Goal: Task Accomplishment & Management: Complete application form

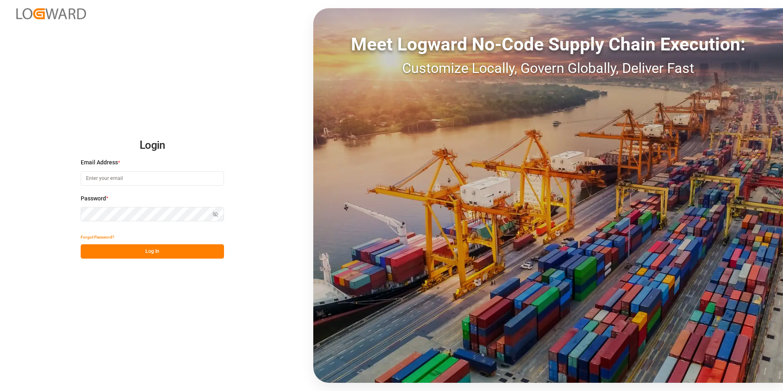
click at [145, 177] on input at bounding box center [152, 178] width 143 height 14
type input "[PERSON_NAME][EMAIL_ADDRESS][PERSON_NAME][DOMAIN_NAME]"
click at [155, 251] on button "Log In" at bounding box center [152, 251] width 143 height 14
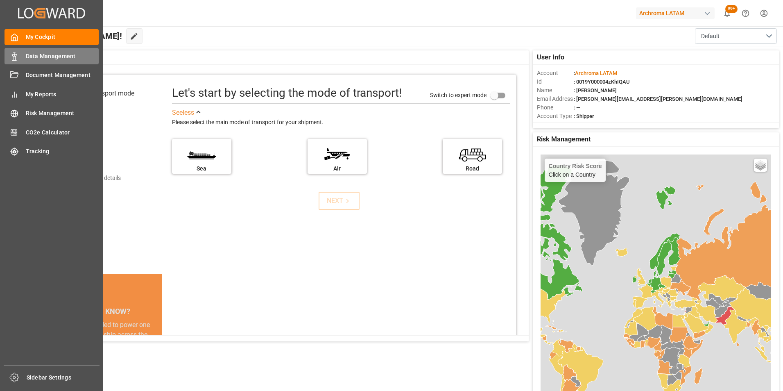
click at [14, 57] on icon at bounding box center [14, 56] width 8 height 8
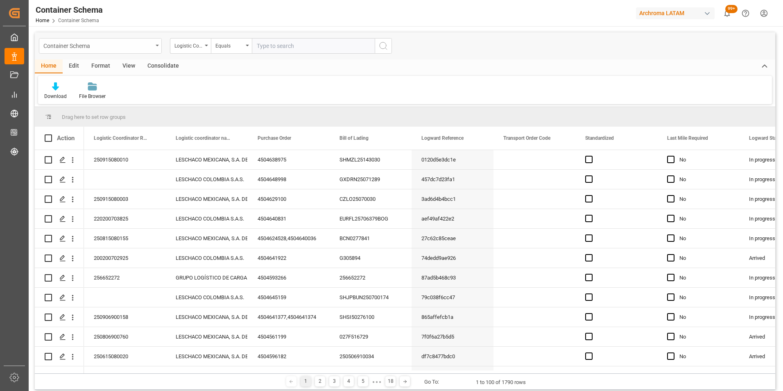
click at [108, 47] on div "Container Schema" at bounding box center [97, 45] width 109 height 10
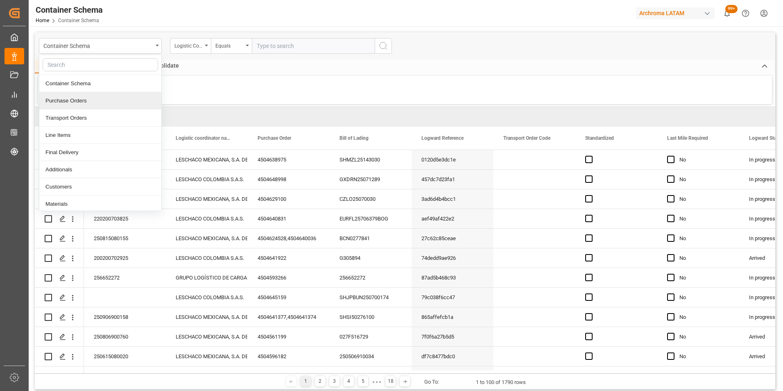
click at [92, 103] on div "Purchase Orders" at bounding box center [100, 100] width 122 height 17
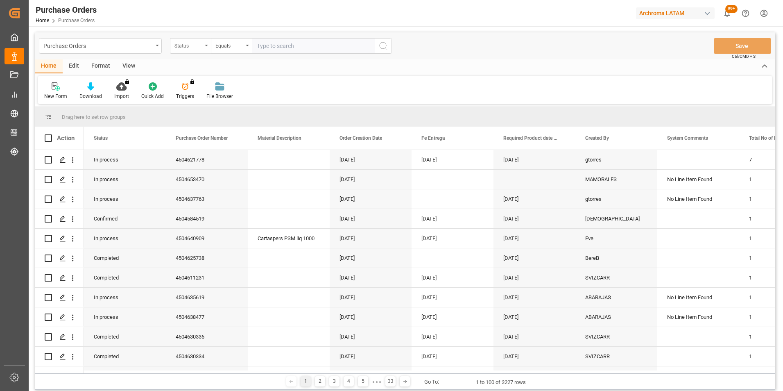
click at [203, 47] on div "Status" at bounding box center [190, 46] width 41 height 16
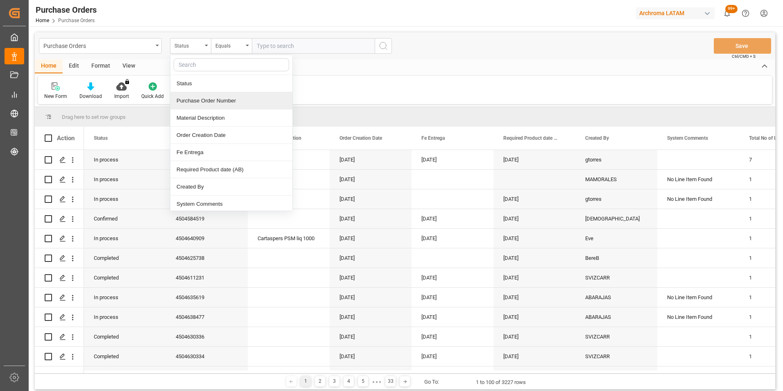
click at [195, 105] on div "Purchase Order Number" at bounding box center [231, 100] width 122 height 17
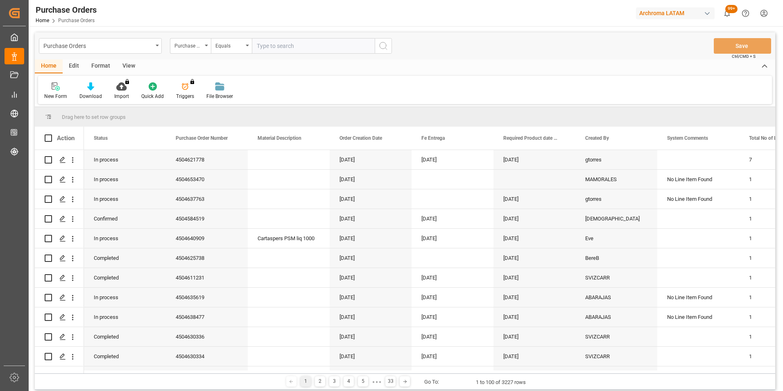
click at [287, 47] on input "text" at bounding box center [313, 46] width 123 height 16
paste input "4504632695"
type input "4504632695"
click at [385, 41] on icon "search button" at bounding box center [383, 46] width 10 height 10
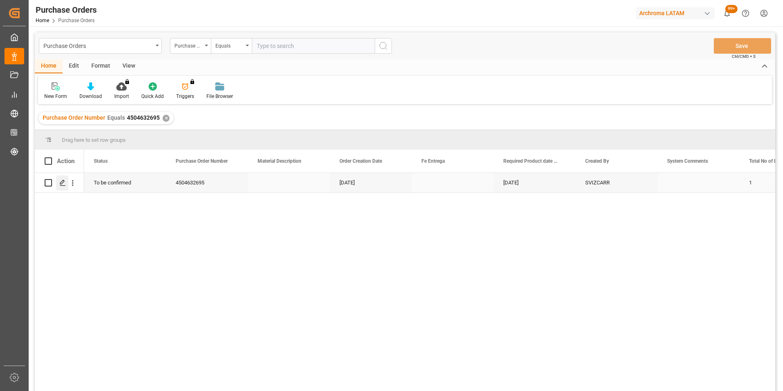
click at [62, 186] on icon "Press SPACE to select this row." at bounding box center [62, 182] width 7 height 7
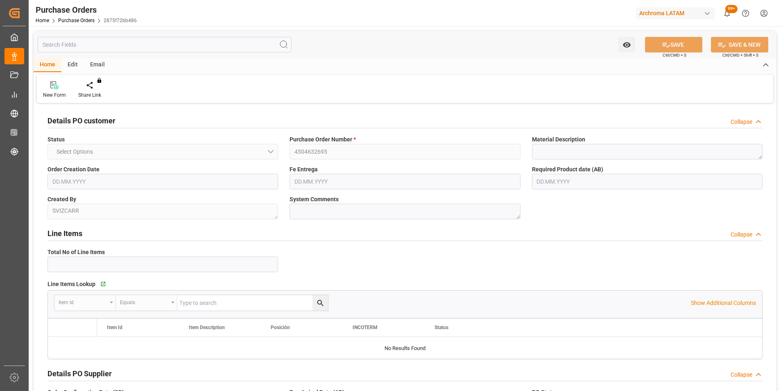
type input "1"
type input "[DATE]"
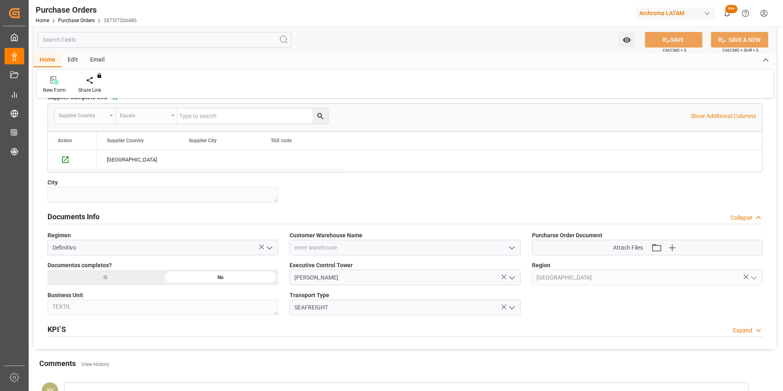
scroll to position [480, 0]
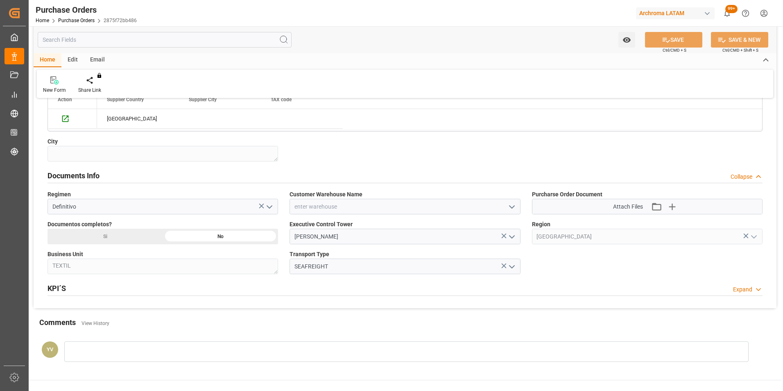
click at [511, 209] on icon "open menu" at bounding box center [512, 207] width 10 height 10
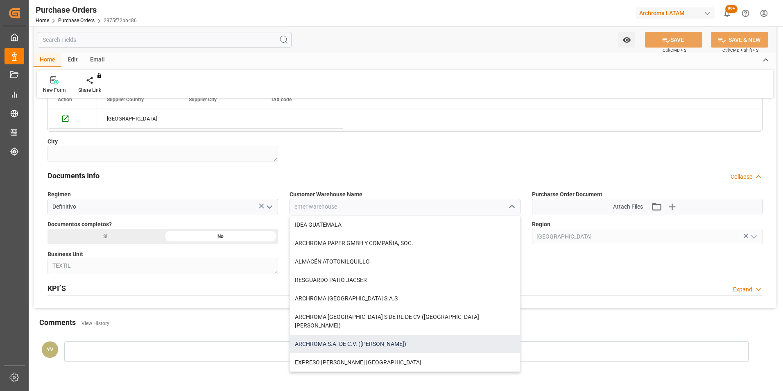
click at [353, 334] on div "ARCHROMA S.A. DE C.V. ([PERSON_NAME])" at bounding box center [405, 343] width 230 height 18
type input "ARCHROMA S.A. DE C.V. ([PERSON_NAME])"
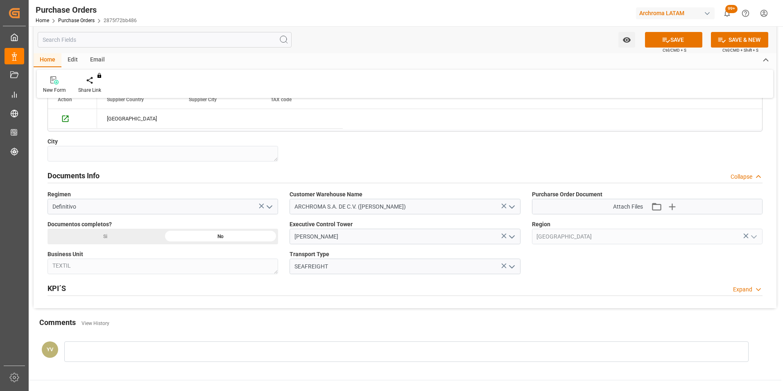
click at [673, 208] on icon "button" at bounding box center [671, 206] width 13 height 13
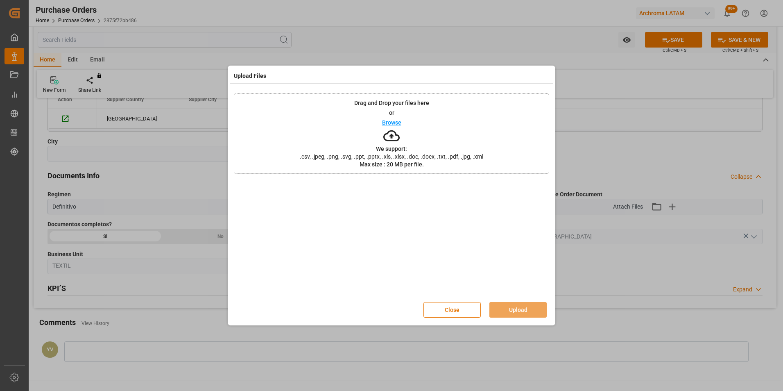
click at [397, 122] on p "Browse" at bounding box center [391, 123] width 19 height 6
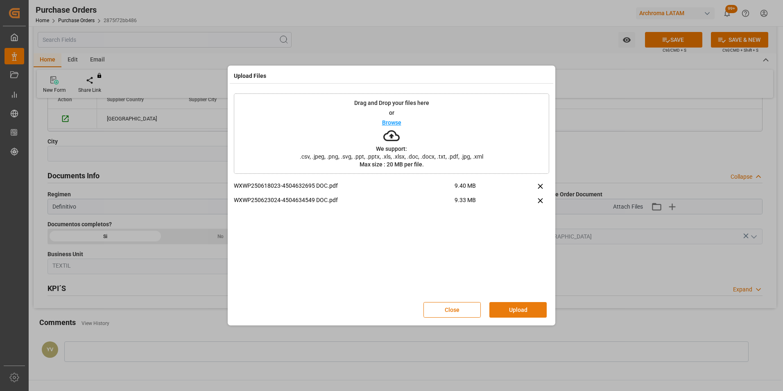
click at [522, 305] on button "Upload" at bounding box center [517, 310] width 57 height 16
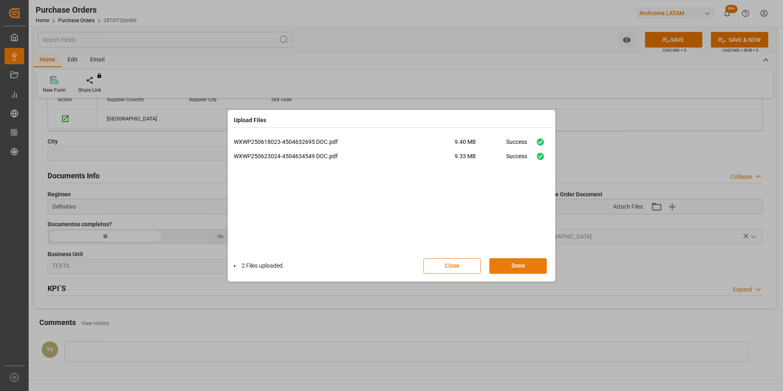
click at [523, 268] on button "Done" at bounding box center [517, 266] width 57 height 16
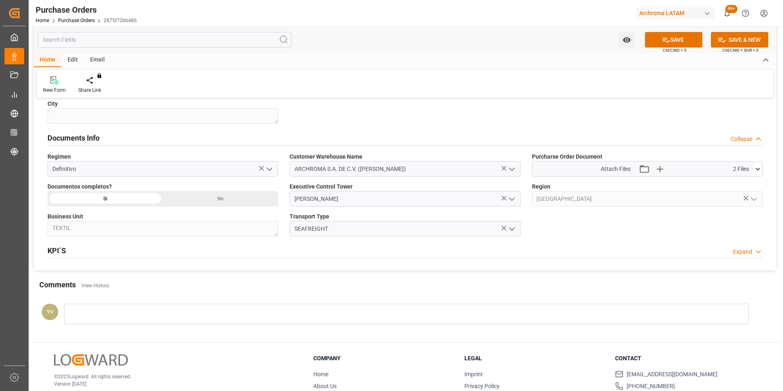
scroll to position [562, 0]
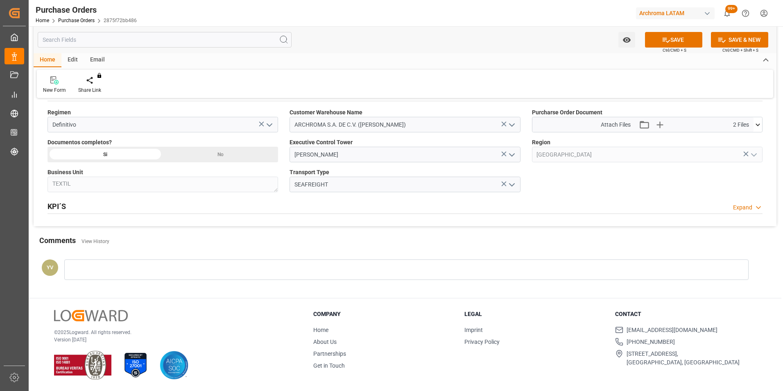
click at [176, 264] on div at bounding box center [406, 269] width 684 height 20
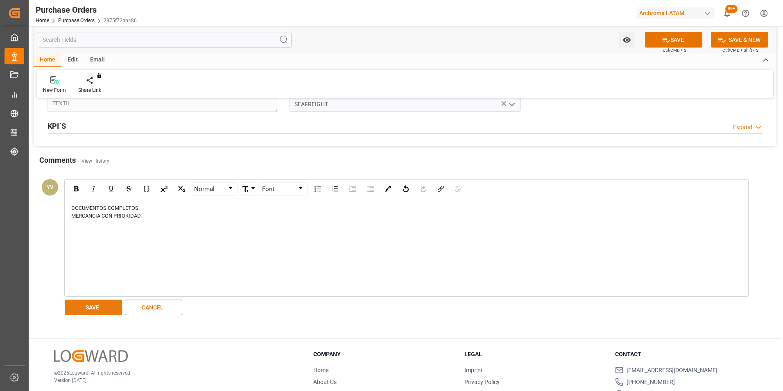
scroll to position [644, 0]
click at [92, 302] on button "SAVE" at bounding box center [93, 306] width 57 height 16
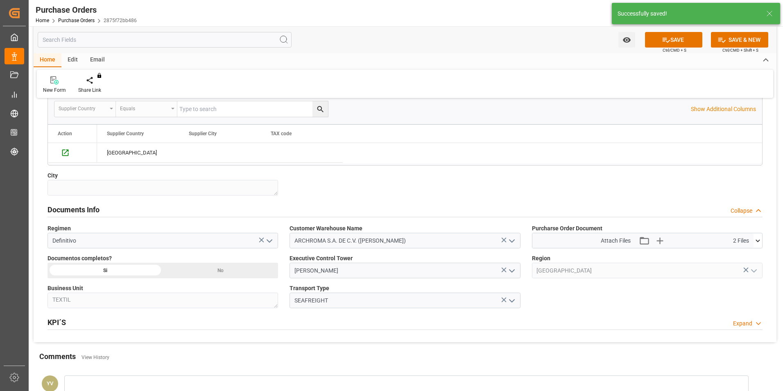
scroll to position [201, 0]
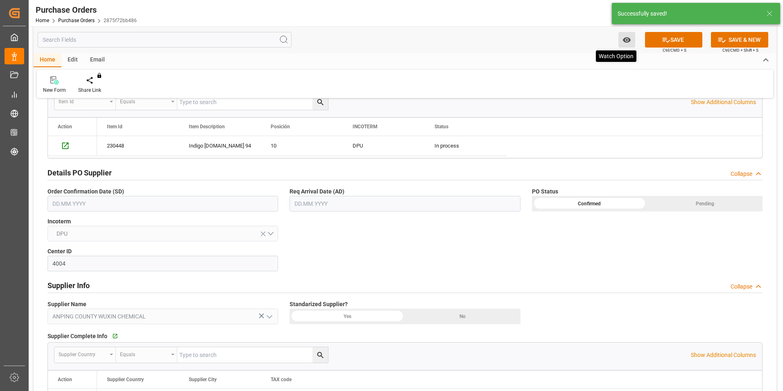
click at [627, 41] on icon "open menu" at bounding box center [626, 40] width 9 height 9
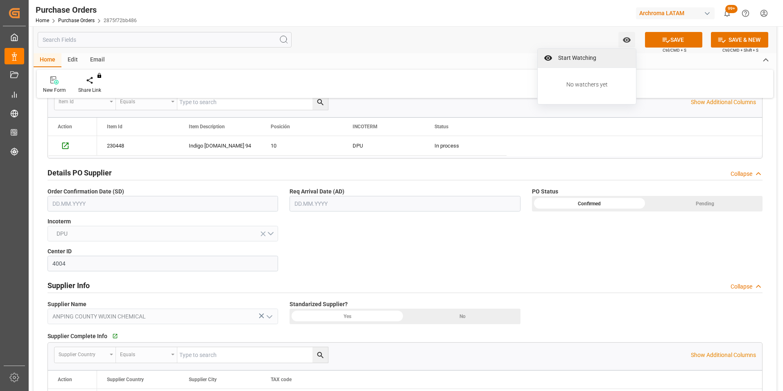
click at [579, 56] on span "Start Watching" at bounding box center [592, 58] width 75 height 9
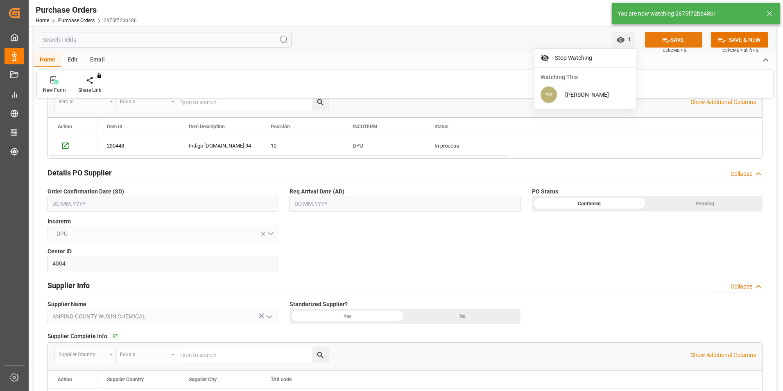
click at [668, 37] on icon at bounding box center [666, 40] width 9 height 9
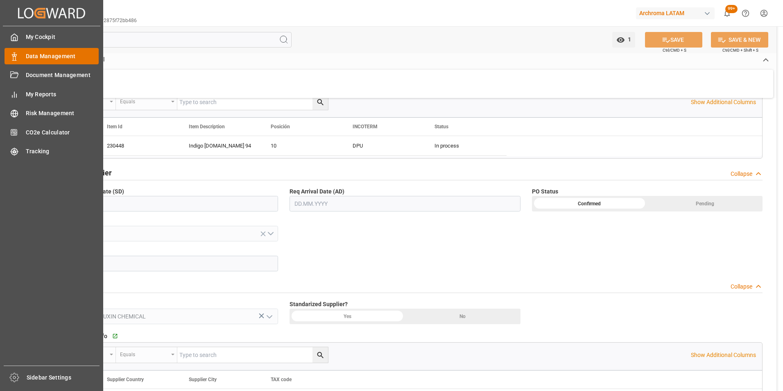
click at [20, 58] on div "Data Management Data Management" at bounding box center [52, 56] width 94 height 16
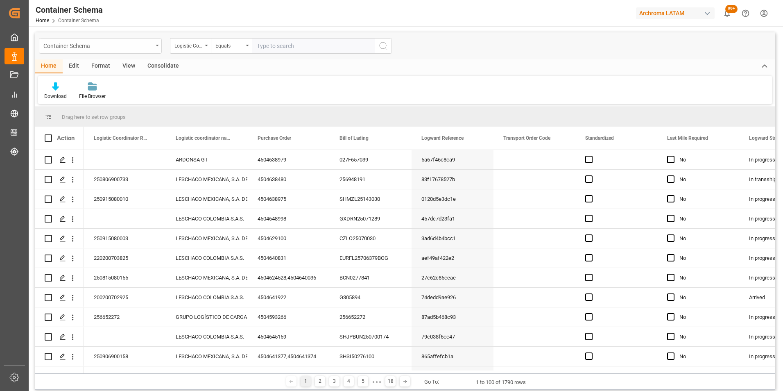
click at [154, 48] on div "Container Schema" at bounding box center [100, 46] width 123 height 16
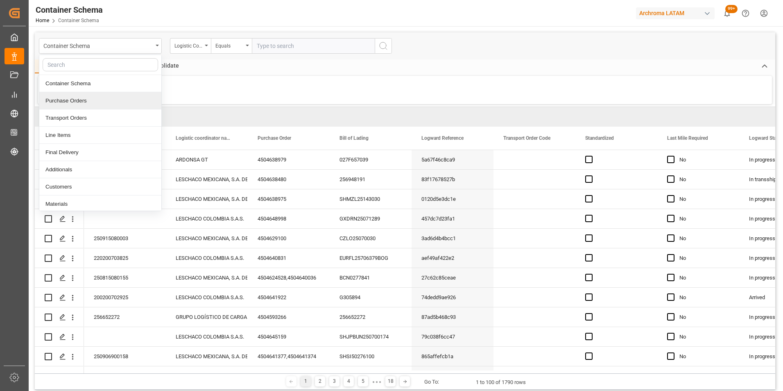
click at [111, 102] on div "Purchase Orders" at bounding box center [100, 100] width 122 height 17
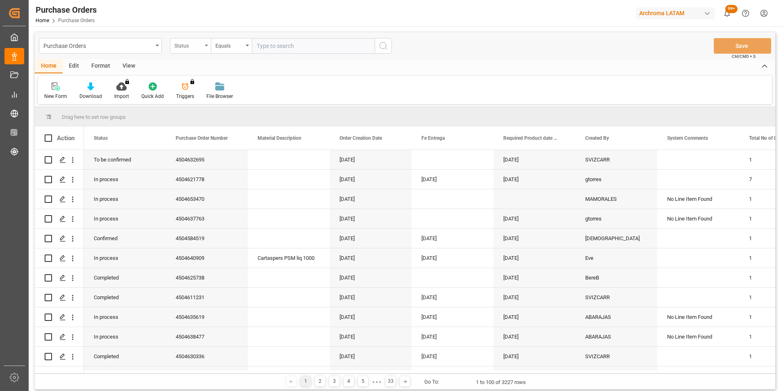
click at [203, 46] on div "Status" at bounding box center [190, 46] width 41 height 16
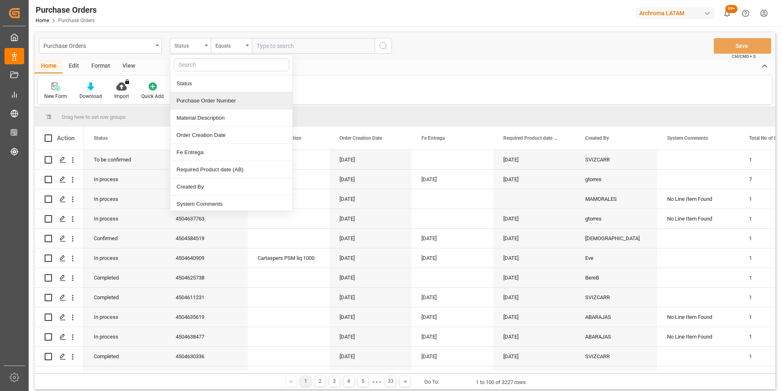
click at [194, 100] on div "Purchase Order Number" at bounding box center [231, 100] width 122 height 17
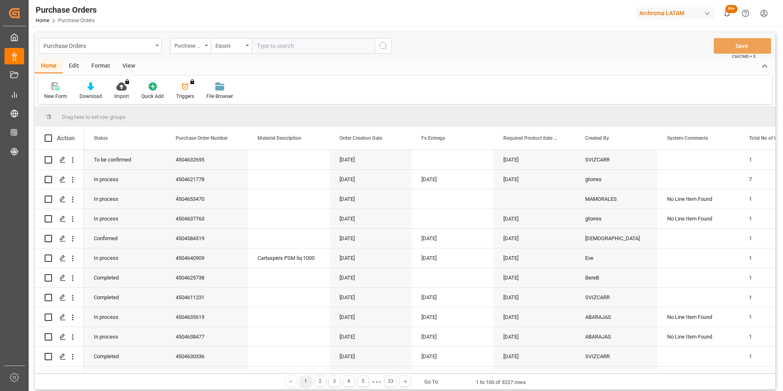
click at [290, 45] on input "text" at bounding box center [313, 46] width 123 height 16
paste input "4504636069"
type input "4504636069"
click at [384, 47] on icon "search button" at bounding box center [383, 46] width 10 height 10
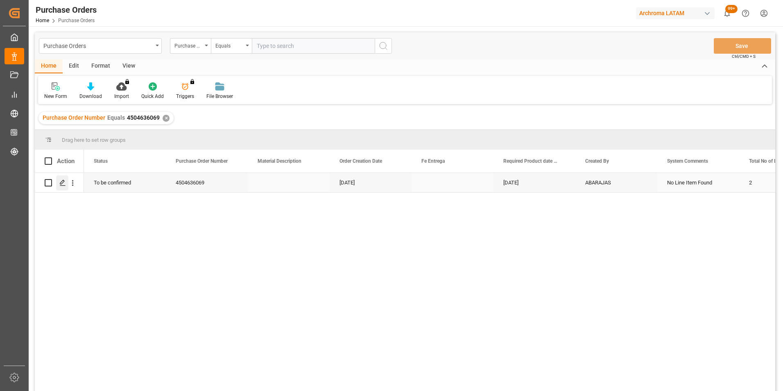
click at [65, 182] on icon "Press SPACE to select this row." at bounding box center [62, 182] width 7 height 7
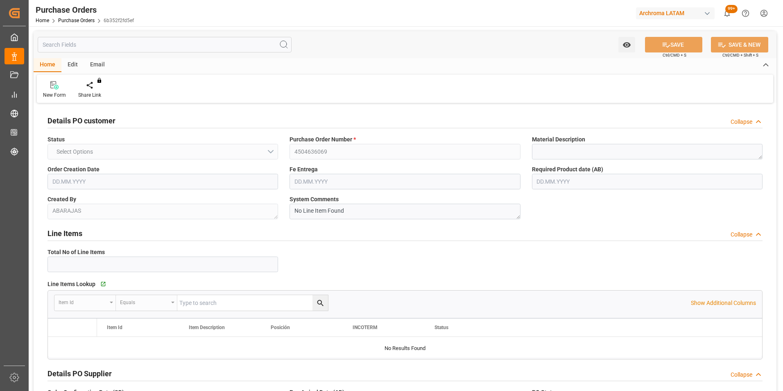
type input "2"
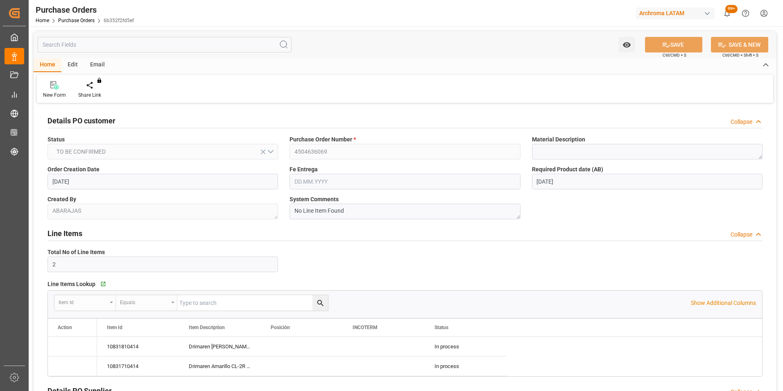
type input "[DATE]"
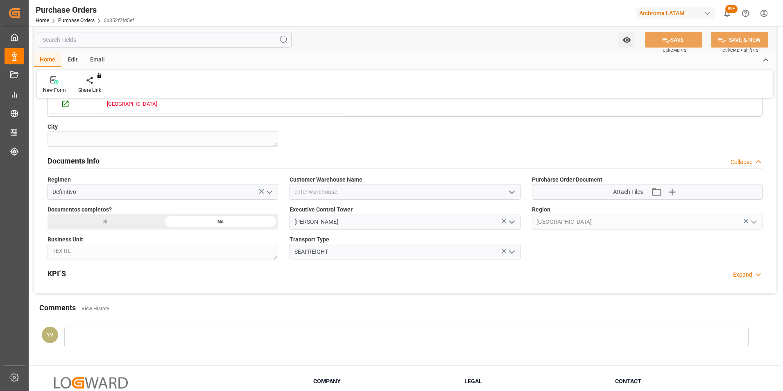
scroll to position [497, 0]
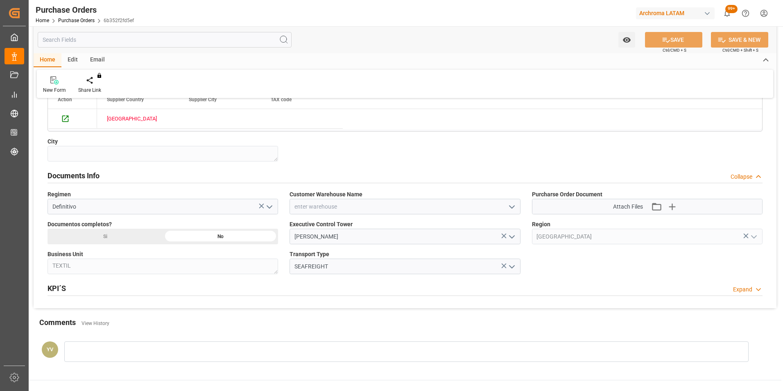
click at [511, 208] on icon "open menu" at bounding box center [512, 207] width 10 height 10
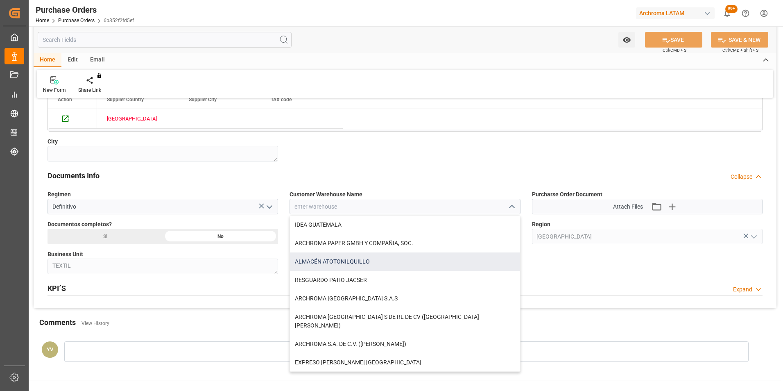
click at [353, 260] on div "ALMACÉN ATOTONILQUILLO" at bounding box center [405, 261] width 230 height 18
type input "ALMACÉN ATOTONILQUILLO"
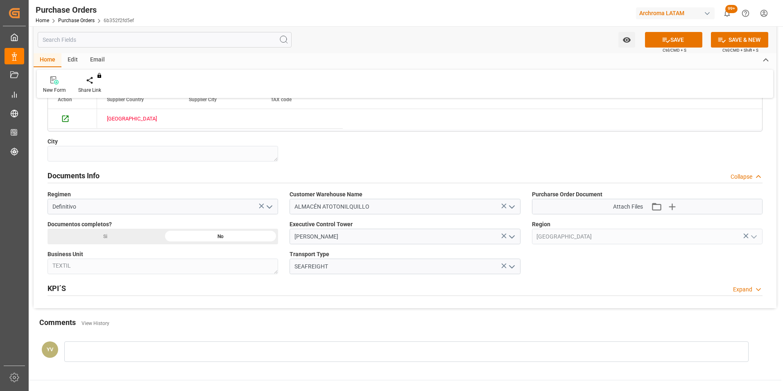
click at [673, 207] on icon "button" at bounding box center [672, 207] width 8 height 8
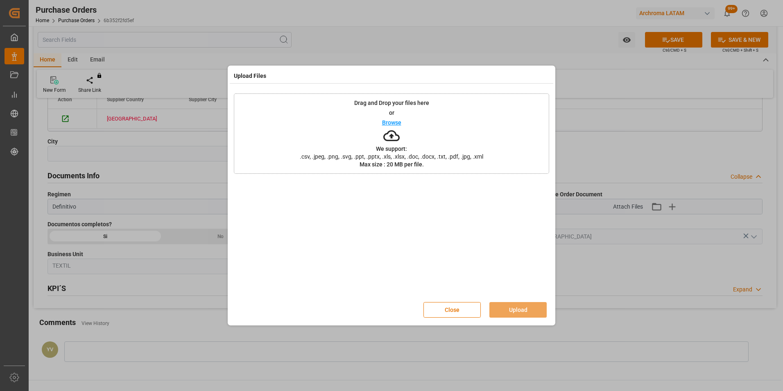
click at [393, 122] on p "Browse" at bounding box center [391, 123] width 19 height 6
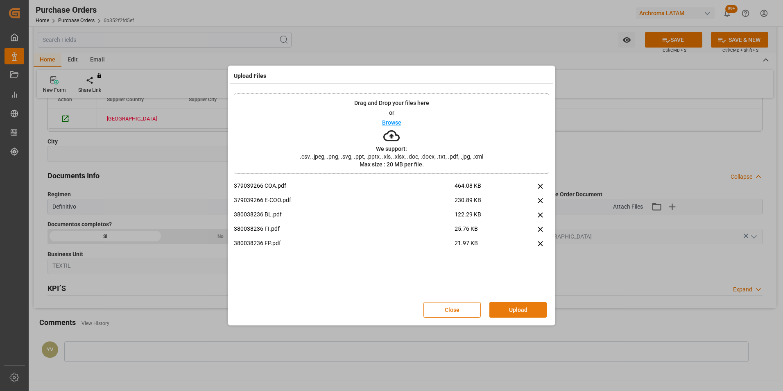
click at [513, 312] on button "Upload" at bounding box center [517, 310] width 57 height 16
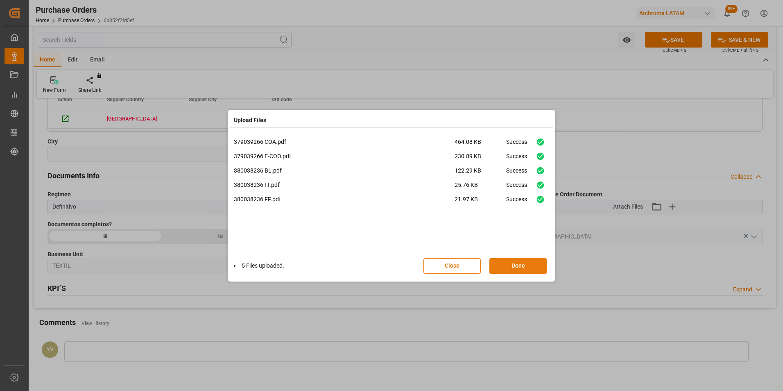
click at [536, 266] on button "Done" at bounding box center [517, 266] width 57 height 16
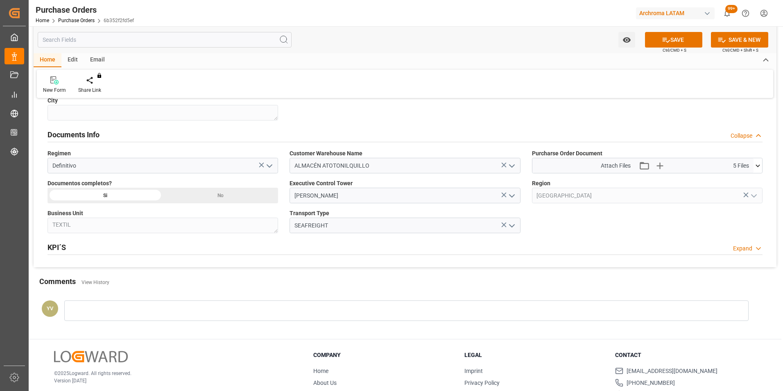
scroll to position [579, 0]
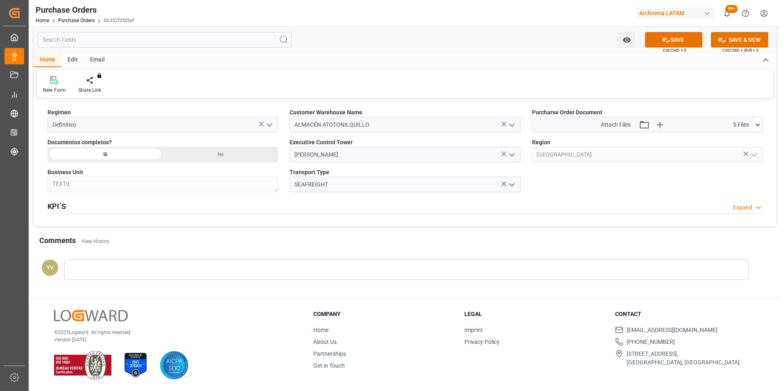
click at [207, 264] on div at bounding box center [406, 269] width 684 height 20
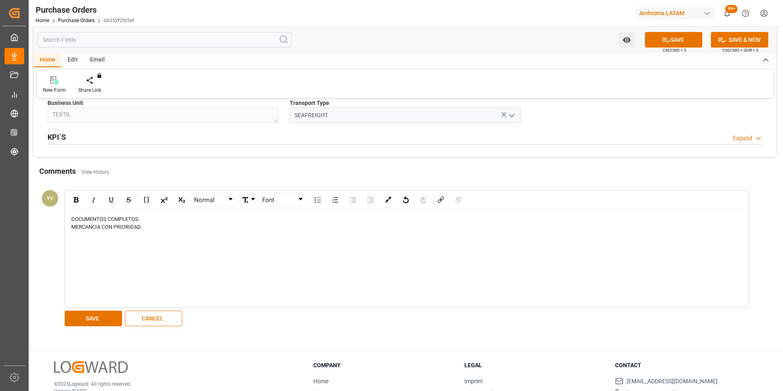
scroll to position [661, 0]
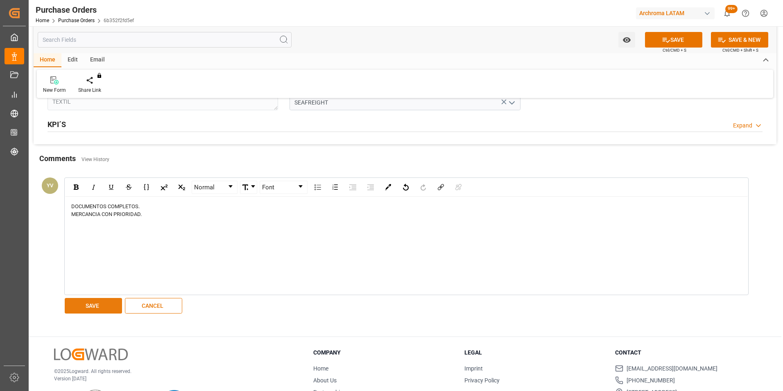
click at [103, 311] on button "SAVE" at bounding box center [93, 306] width 57 height 16
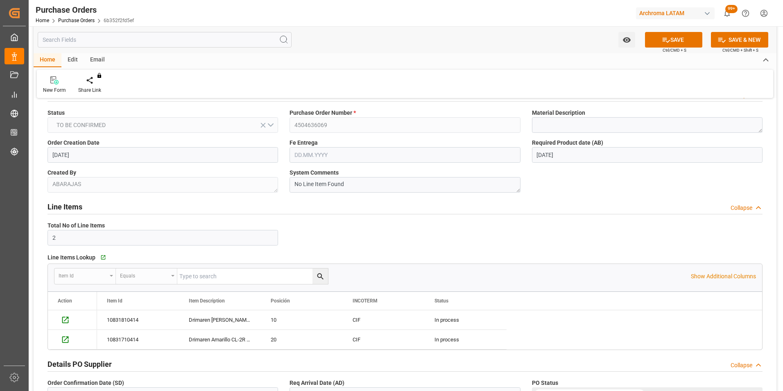
scroll to position [0, 0]
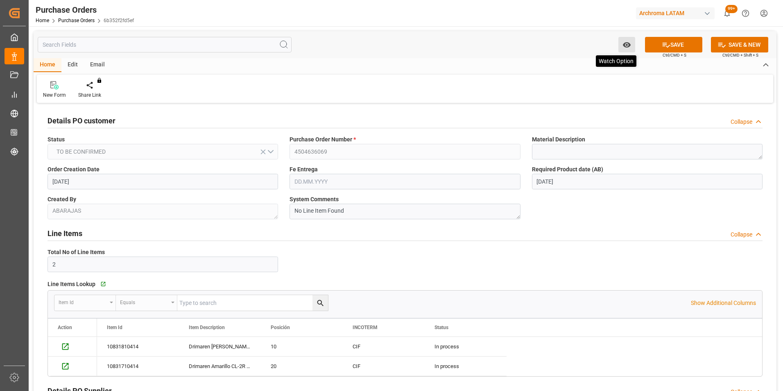
click at [627, 45] on icon "open menu" at bounding box center [626, 44] width 8 height 5
click at [602, 63] on span "Start Watching" at bounding box center [592, 63] width 75 height 9
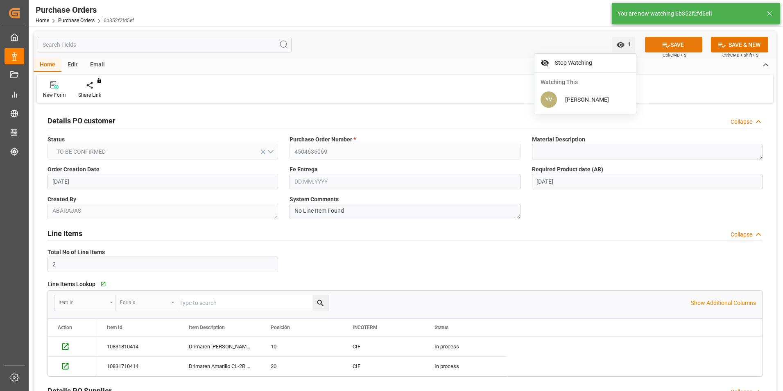
click at [668, 43] on icon at bounding box center [666, 45] width 9 height 9
